Goal: Task Accomplishment & Management: Manage account settings

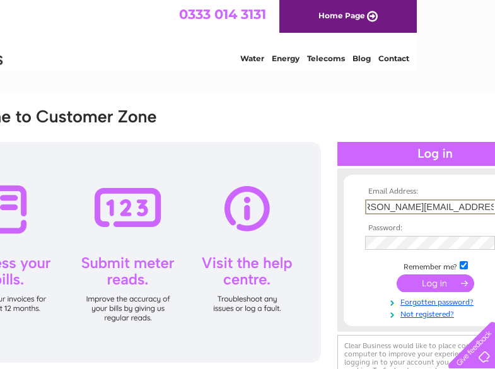
scroll to position [0, 25]
type input "[PERSON_NAME][EMAIL_ADDRESS][PERSON_NAME][DOMAIN_NAME]"
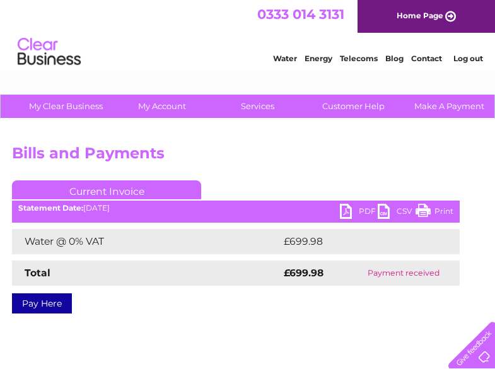
scroll to position [0, 129]
